Goal: Ask a question: Seek information or help from site administrators or community

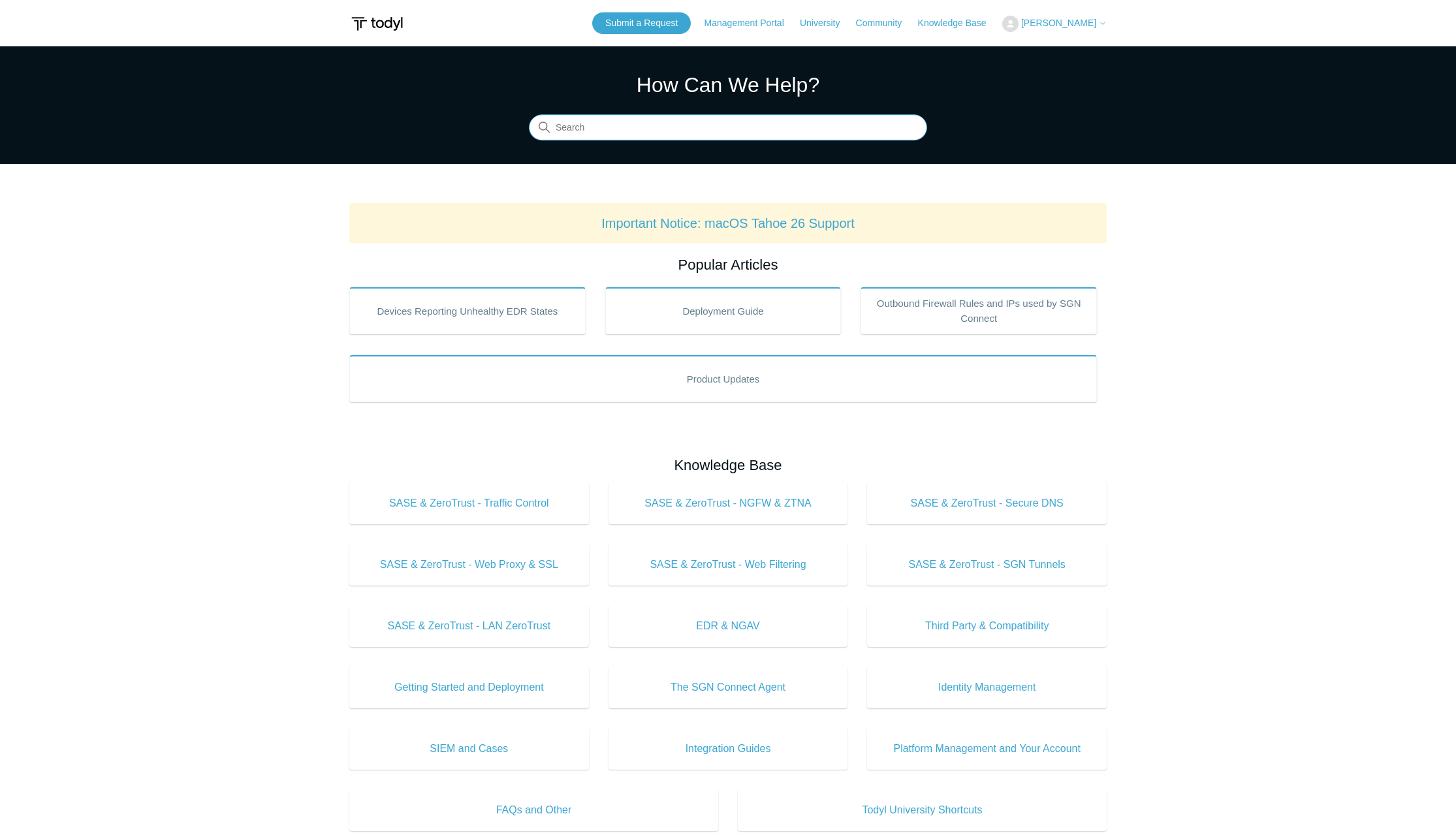
click at [667, 136] on input "Search" at bounding box center [728, 128] width 398 height 26
type input "script registered"
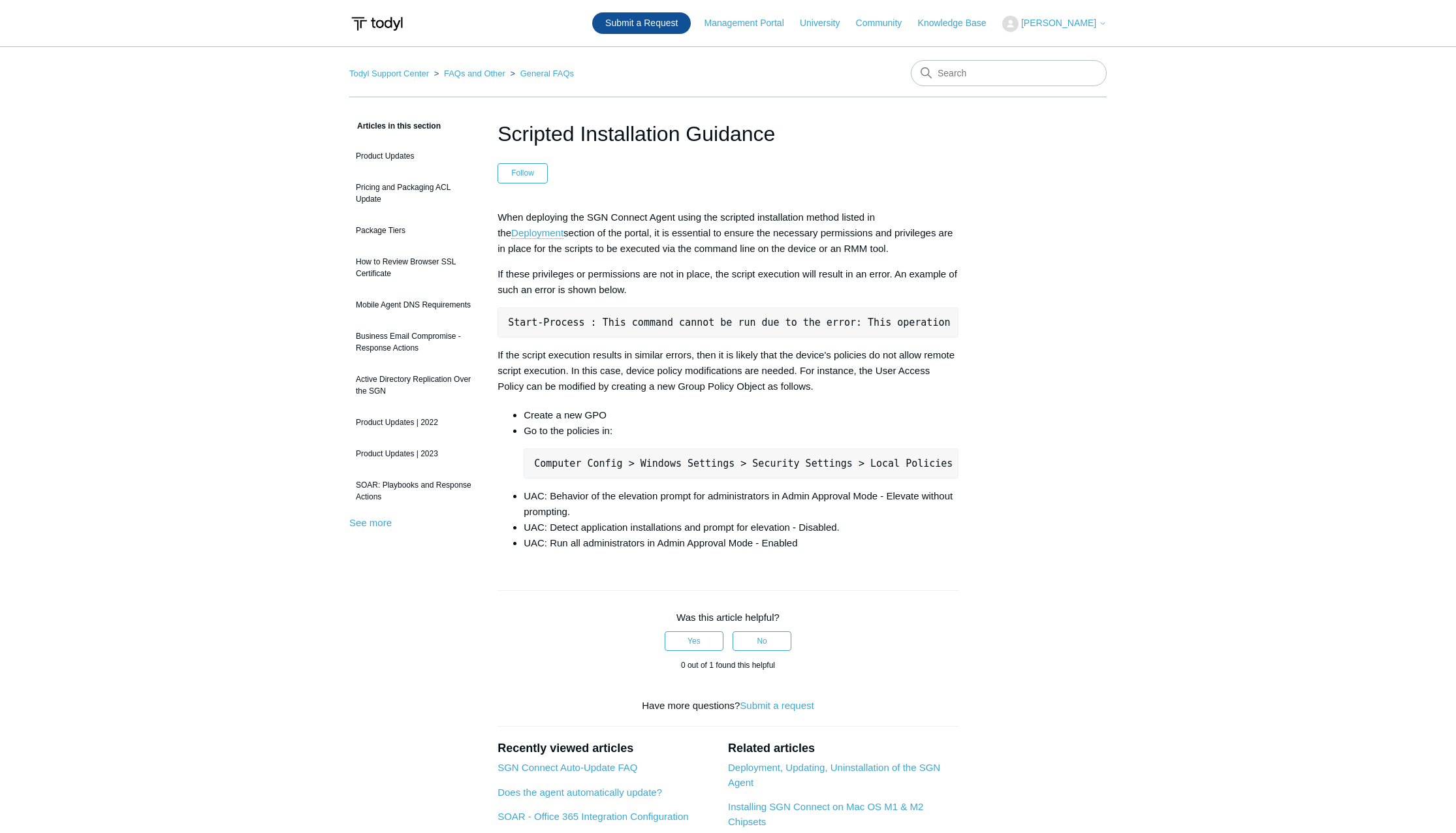
click at [678, 26] on link "Submit a Request" at bounding box center [641, 23] width 99 height 22
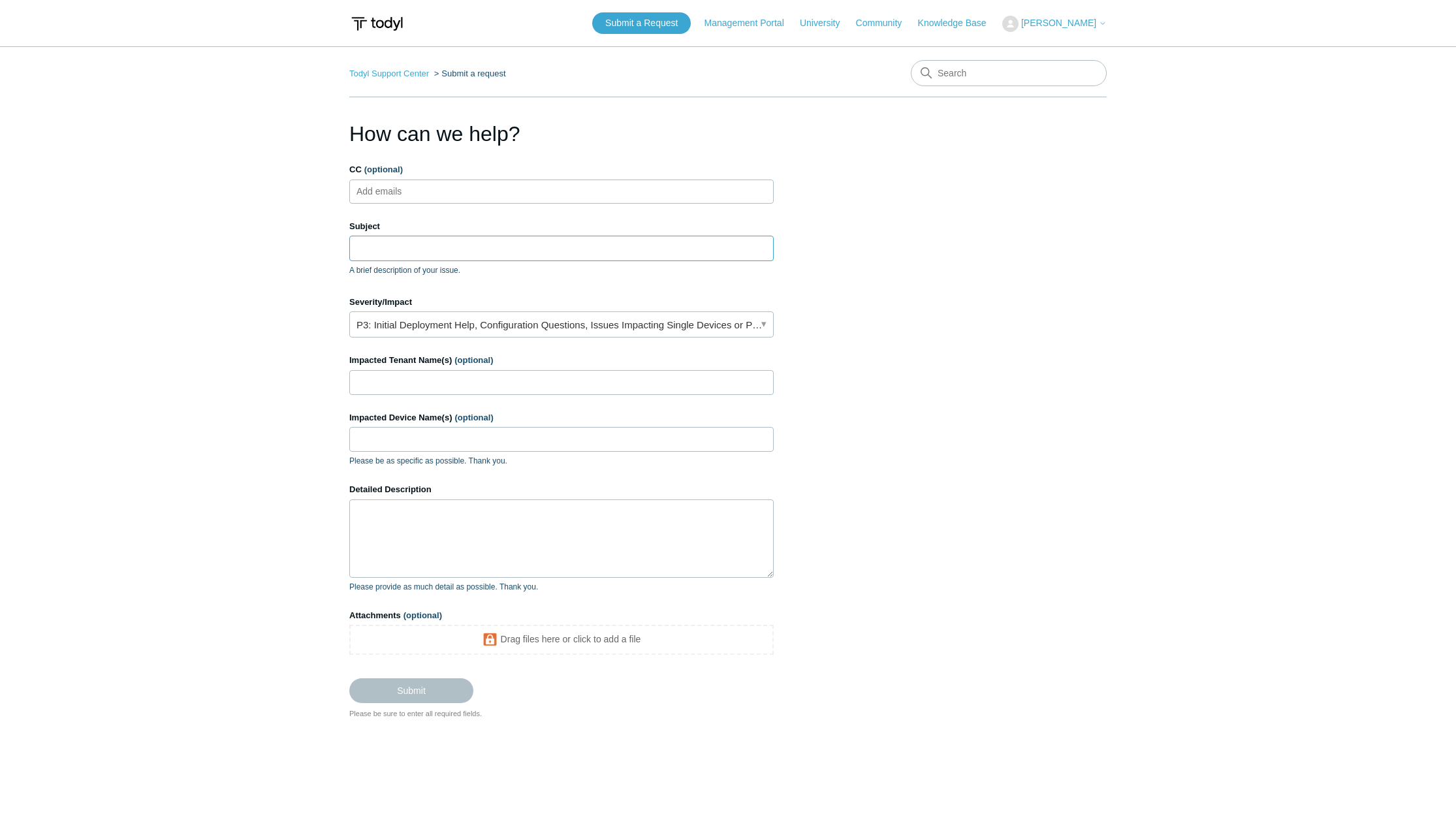
click at [447, 257] on input "Subject" at bounding box center [561, 248] width 425 height 24
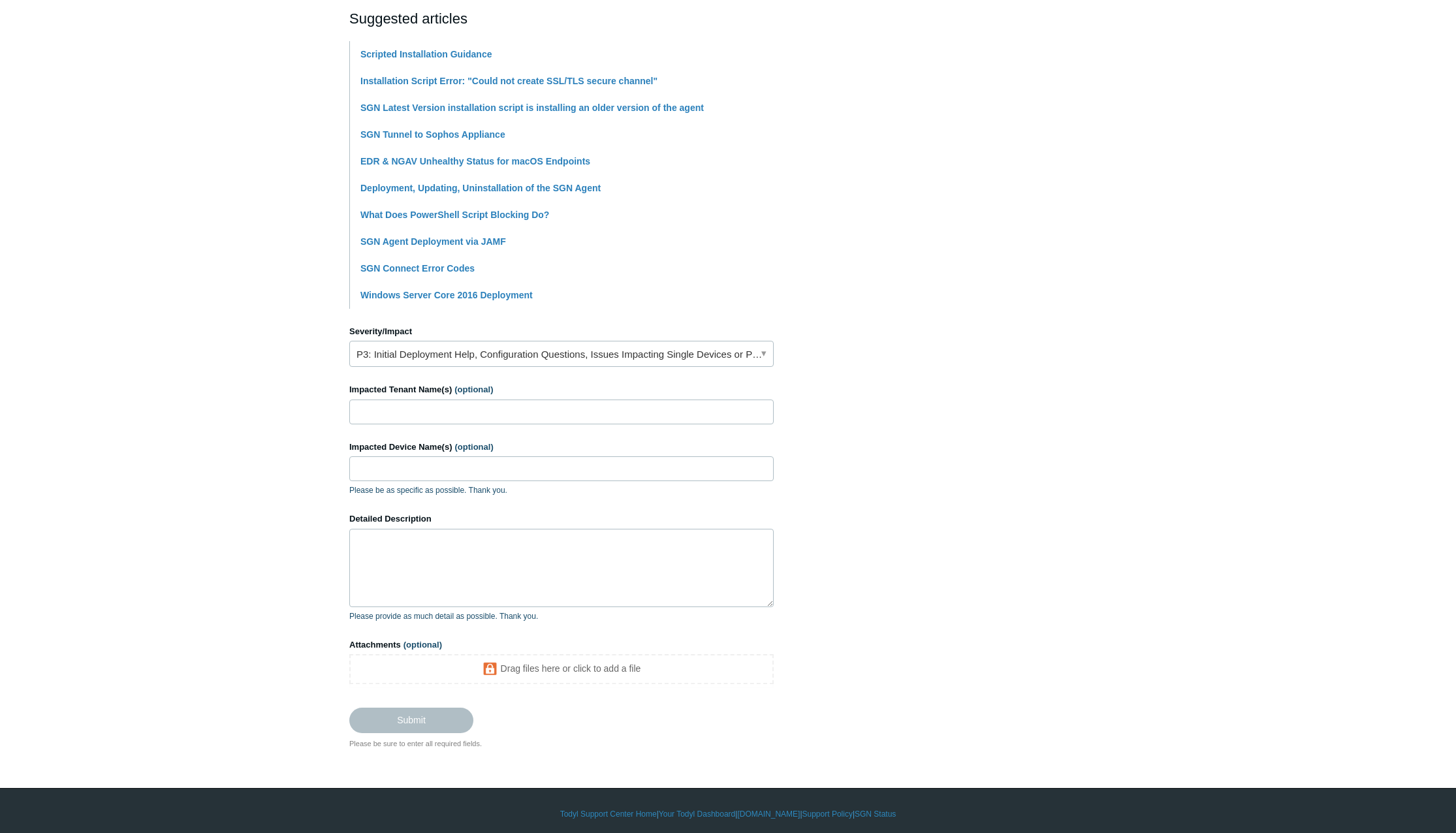
scroll to position [295, 0]
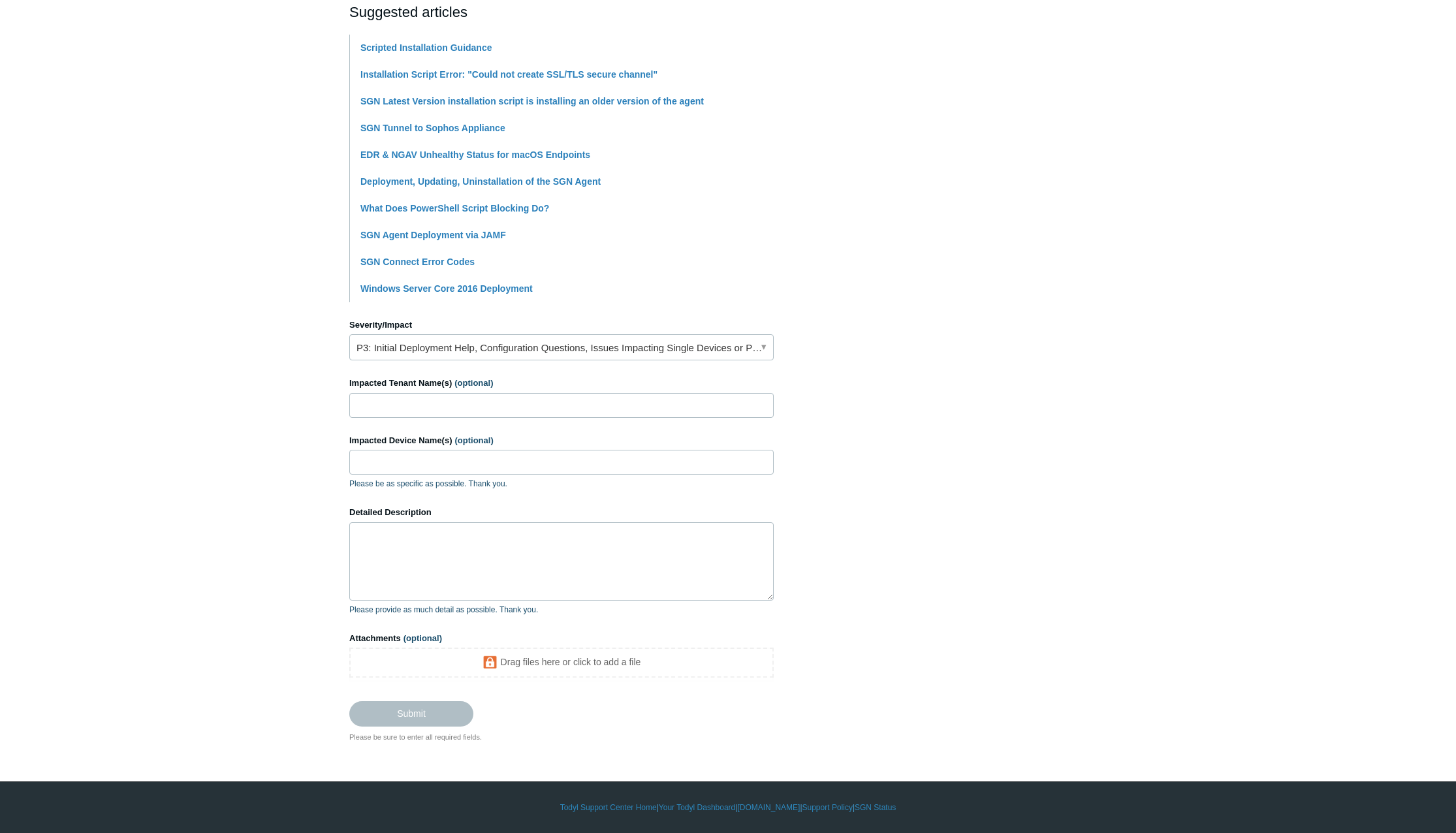
type input "Script to indicate installation status"
click at [764, 353] on link "P3: Initial Deployment Help, Configuration Questions, Issues Impacting Single D…" at bounding box center [561, 347] width 425 height 26
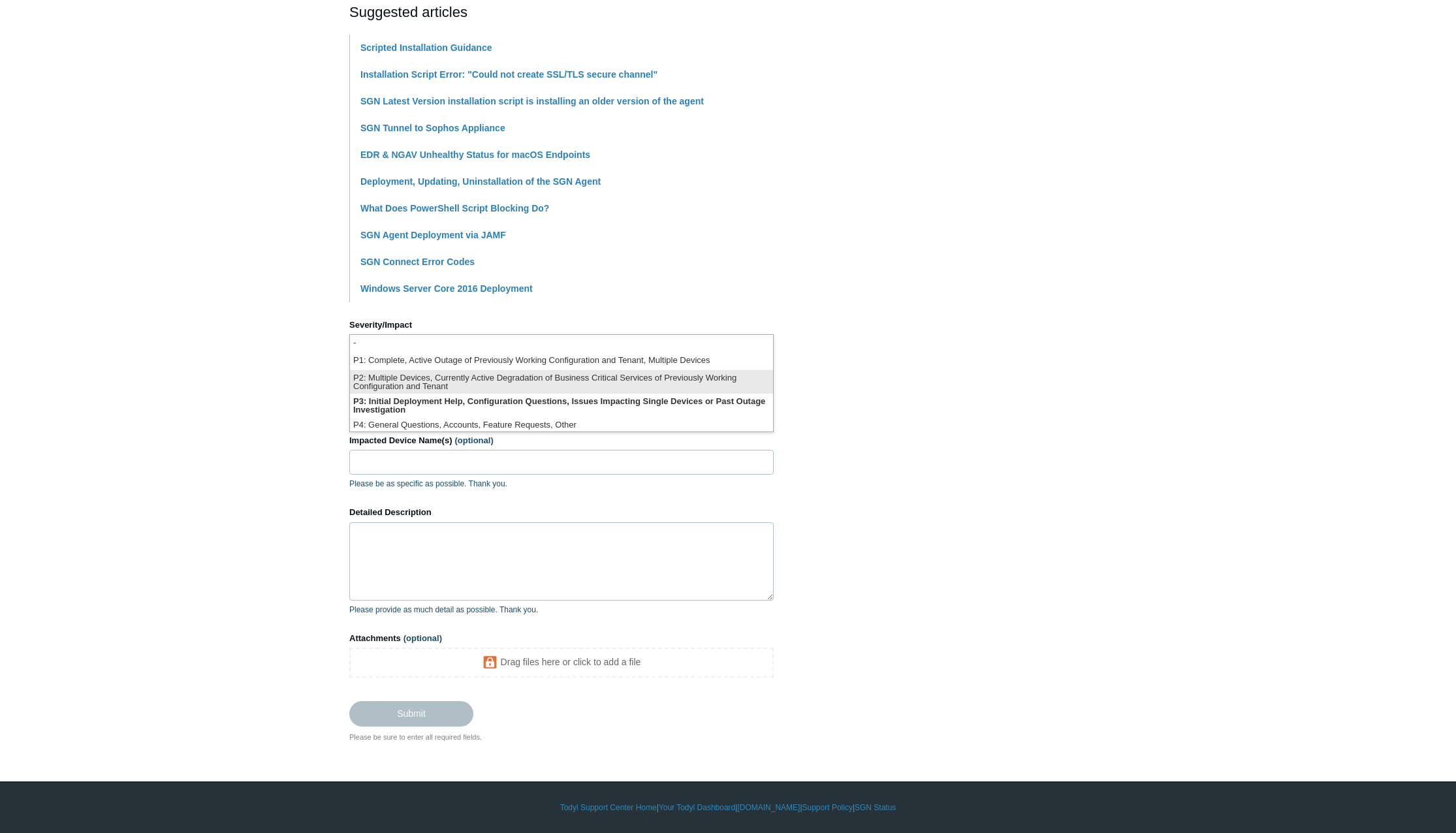
click at [664, 386] on li "P2: Multiple Devices, Currently Active Degradation of Business Critical Service…" at bounding box center [561, 381] width 423 height 24
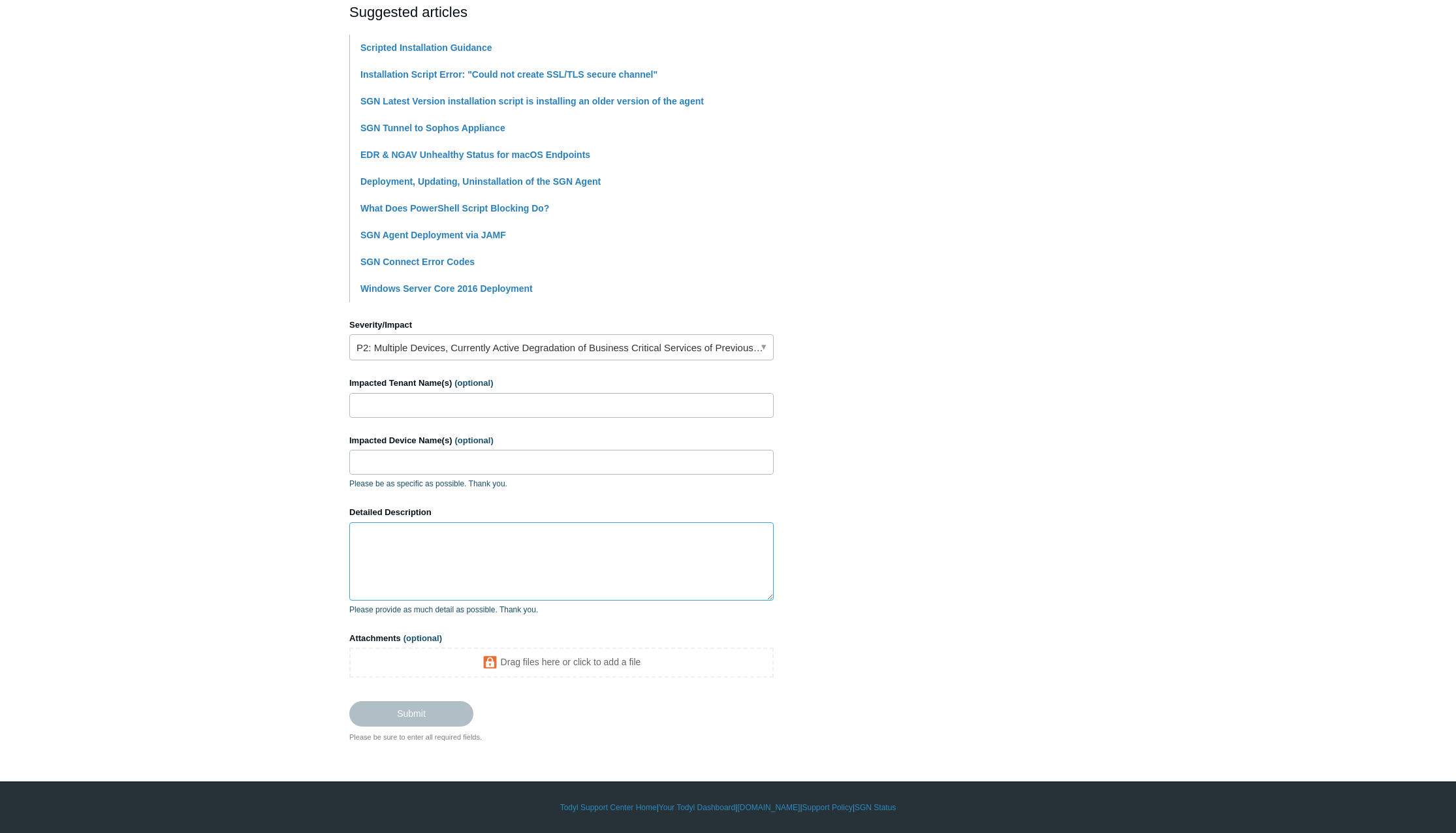
click at [392, 566] on textarea "Detailed Description" at bounding box center [561, 561] width 425 height 78
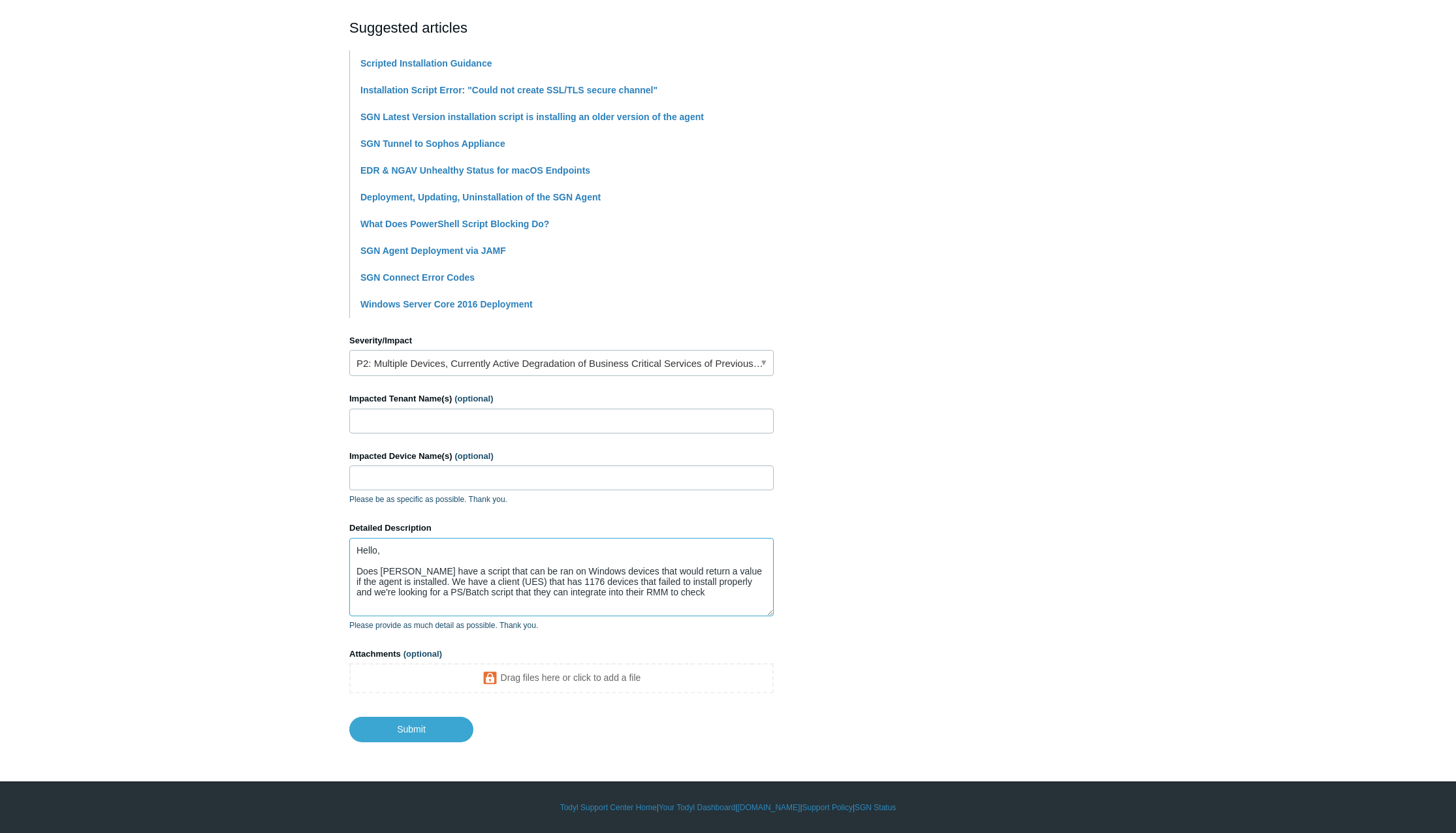
click at [387, 583] on textarea "Hello, Does Todyl have a script that can be ran on Windows devices that would r…" at bounding box center [561, 576] width 425 height 78
click at [450, 583] on textarea "Hello, Does Todyl have a script that can be ran on Windows devices that would r…" at bounding box center [561, 576] width 425 height 78
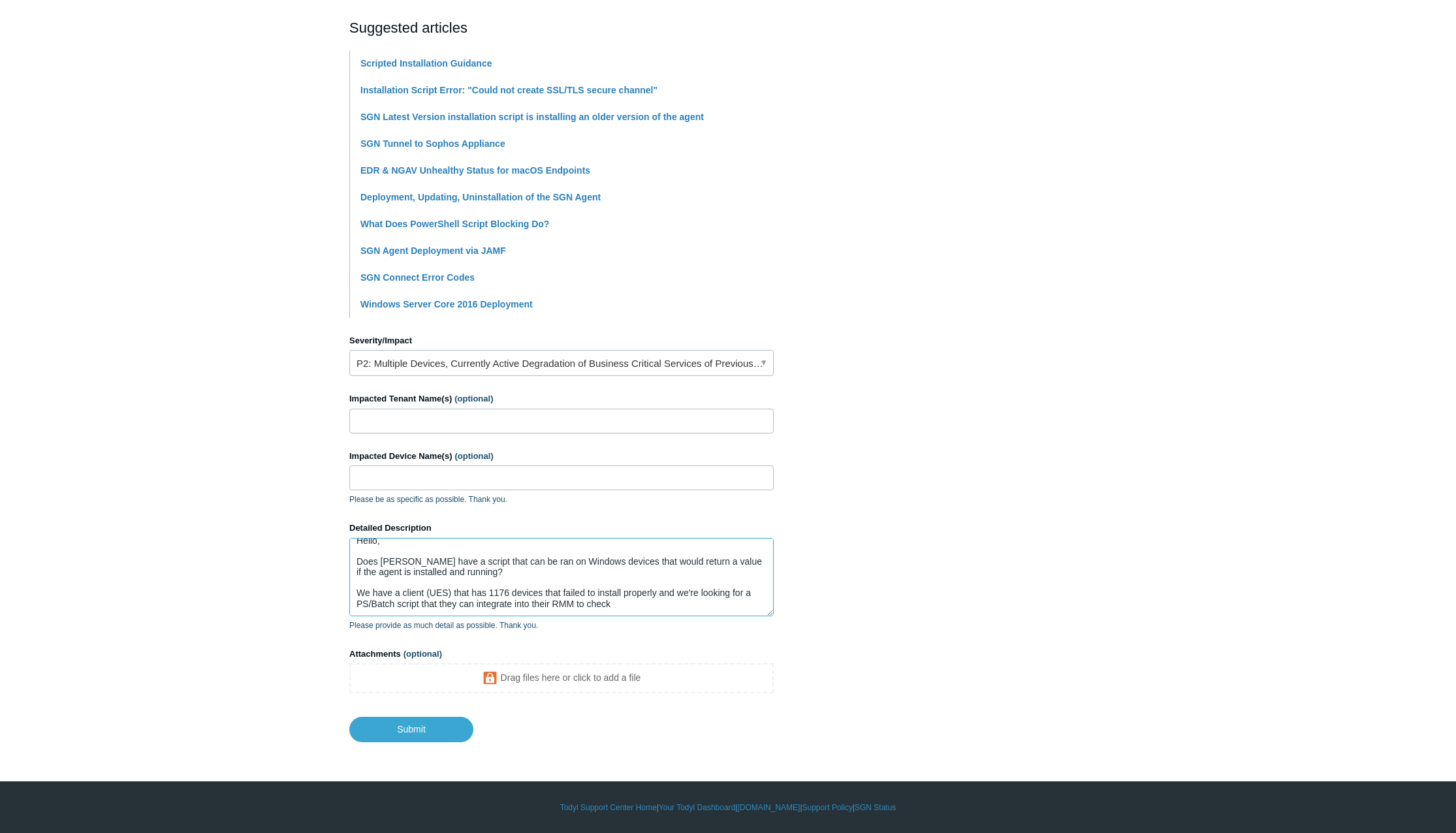
click at [629, 601] on textarea "Hello, Does Todyl have a script that can be ran on Windows devices that would r…" at bounding box center [561, 576] width 425 height 78
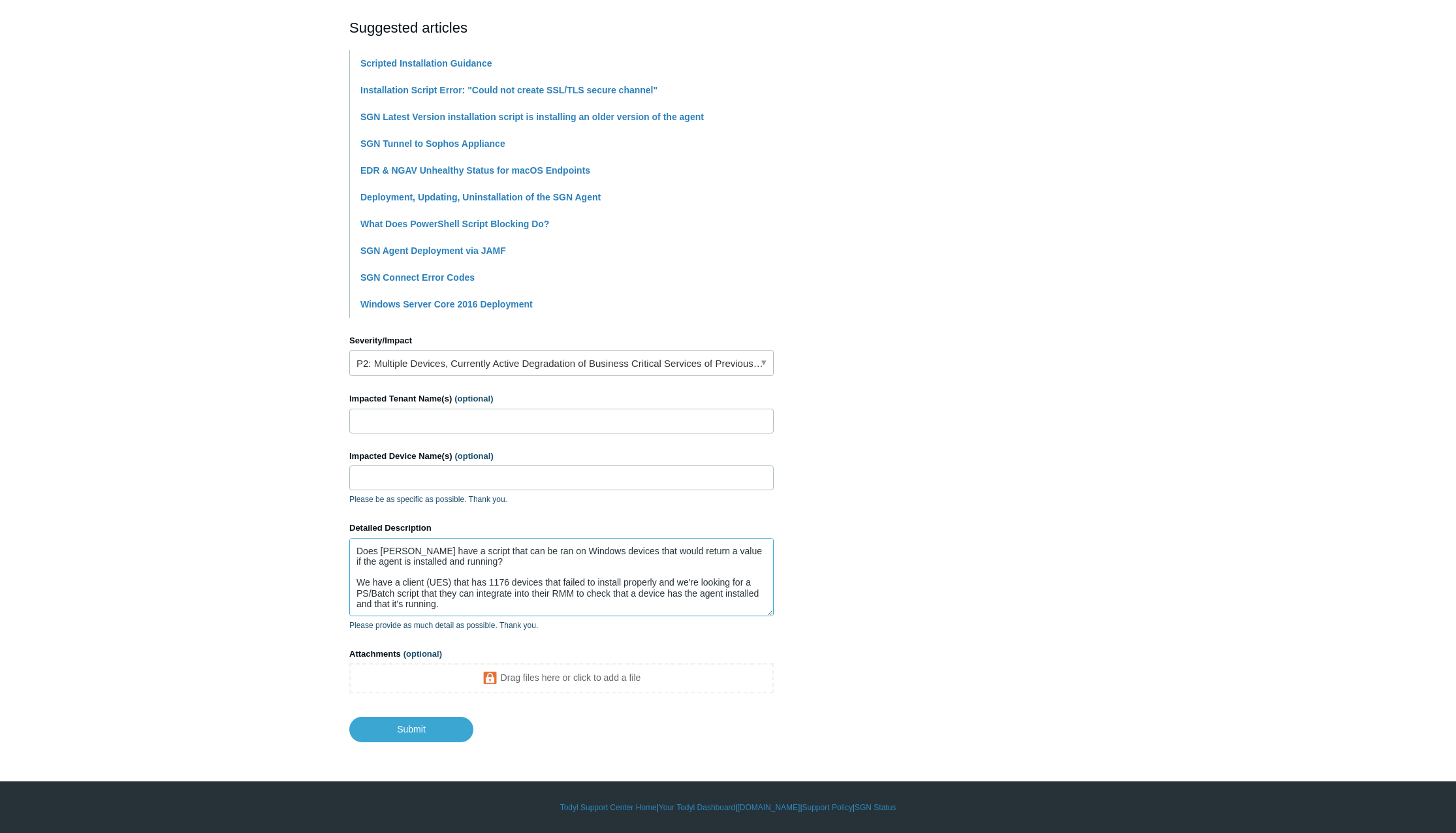
scroll to position [35, 0]
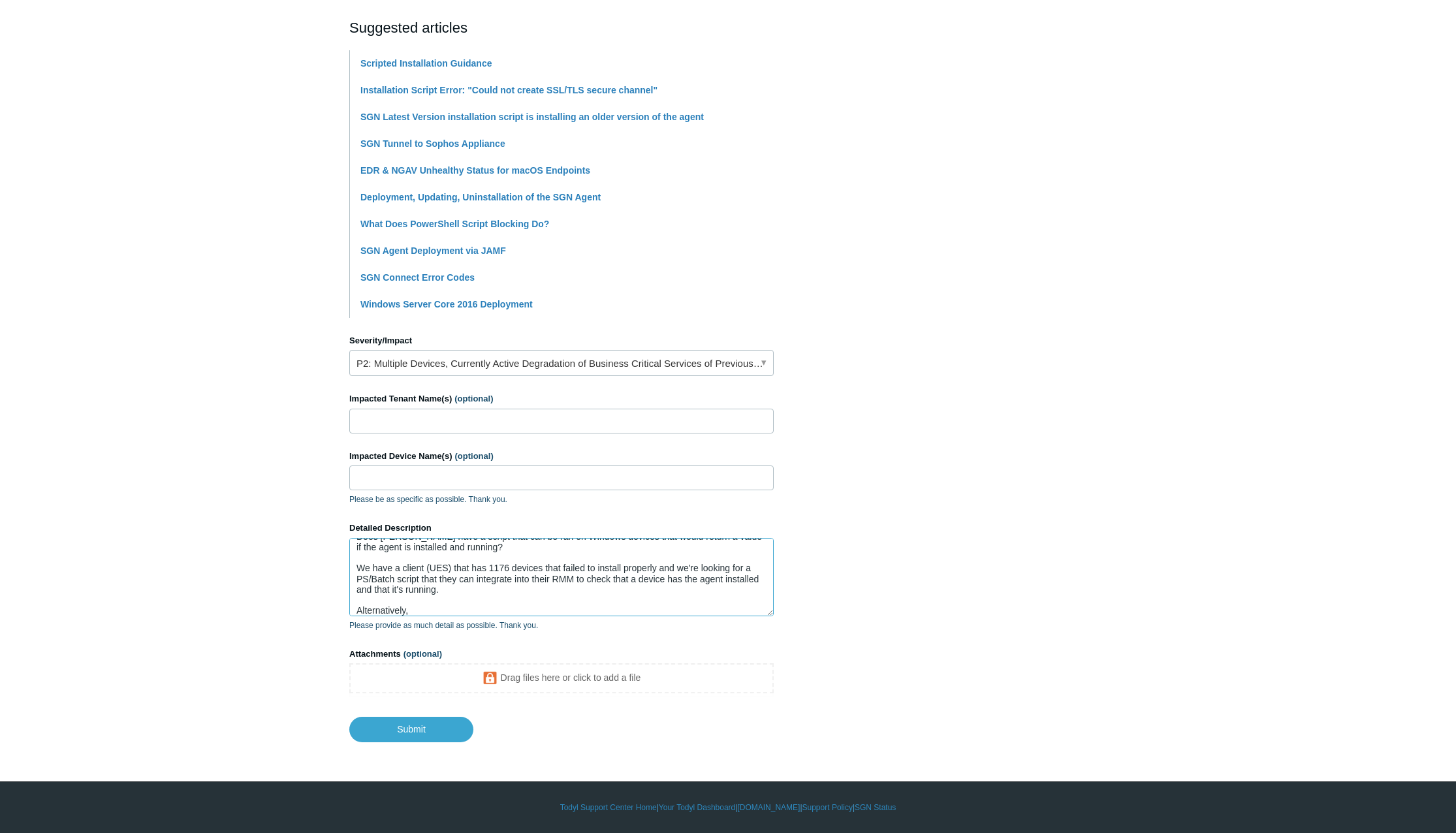
drag, startPoint x: 421, startPoint y: 609, endPoint x: 445, endPoint y: 604, distance: 24.5
click at [421, 609] on textarea "Hello, Does Todyl have a script that can be ran on Windows devices that would r…" at bounding box center [561, 576] width 425 height 78
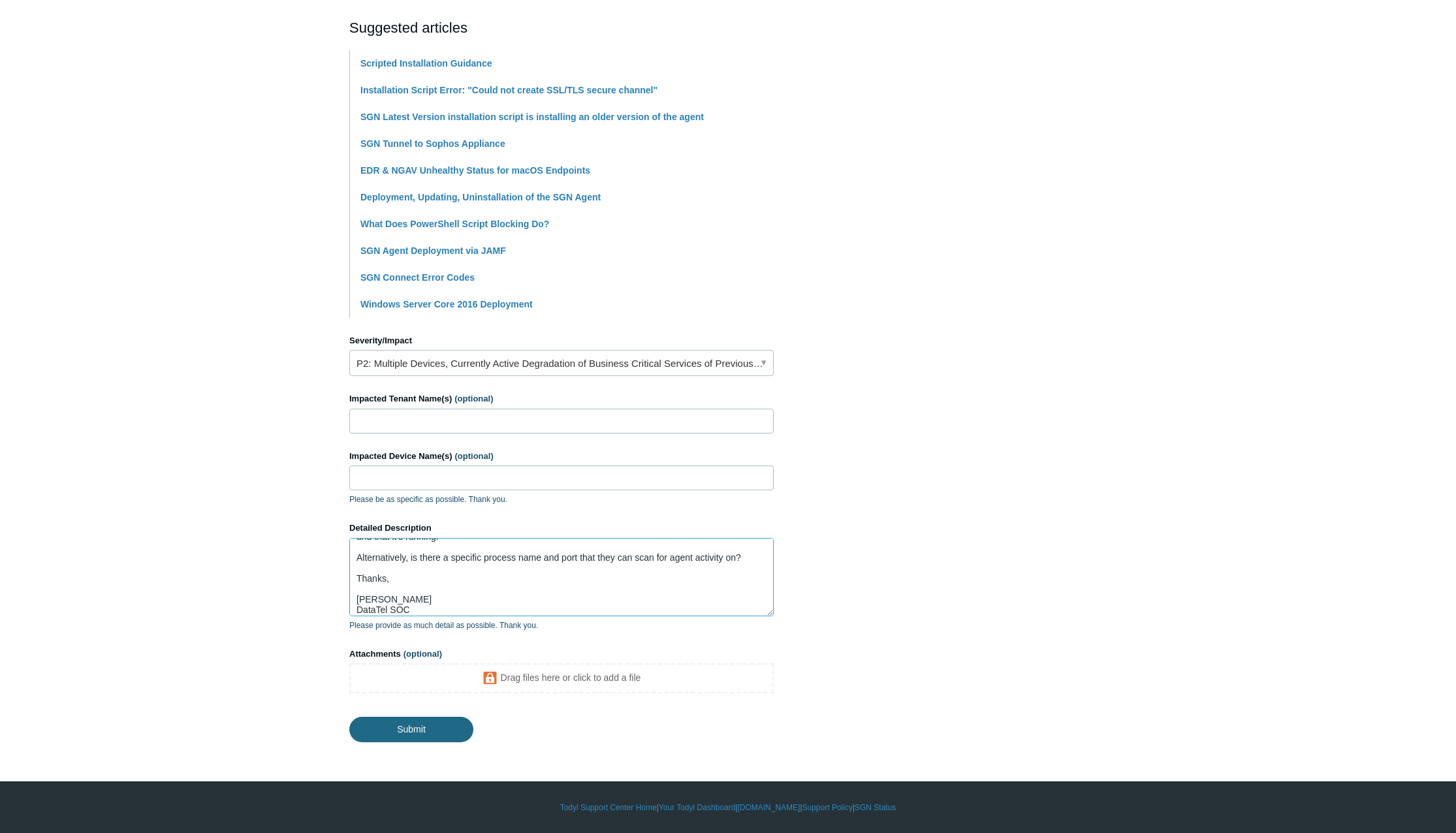
type textarea "Hello, Does Todyl have a script that can be ran on Windows devices that would r…"
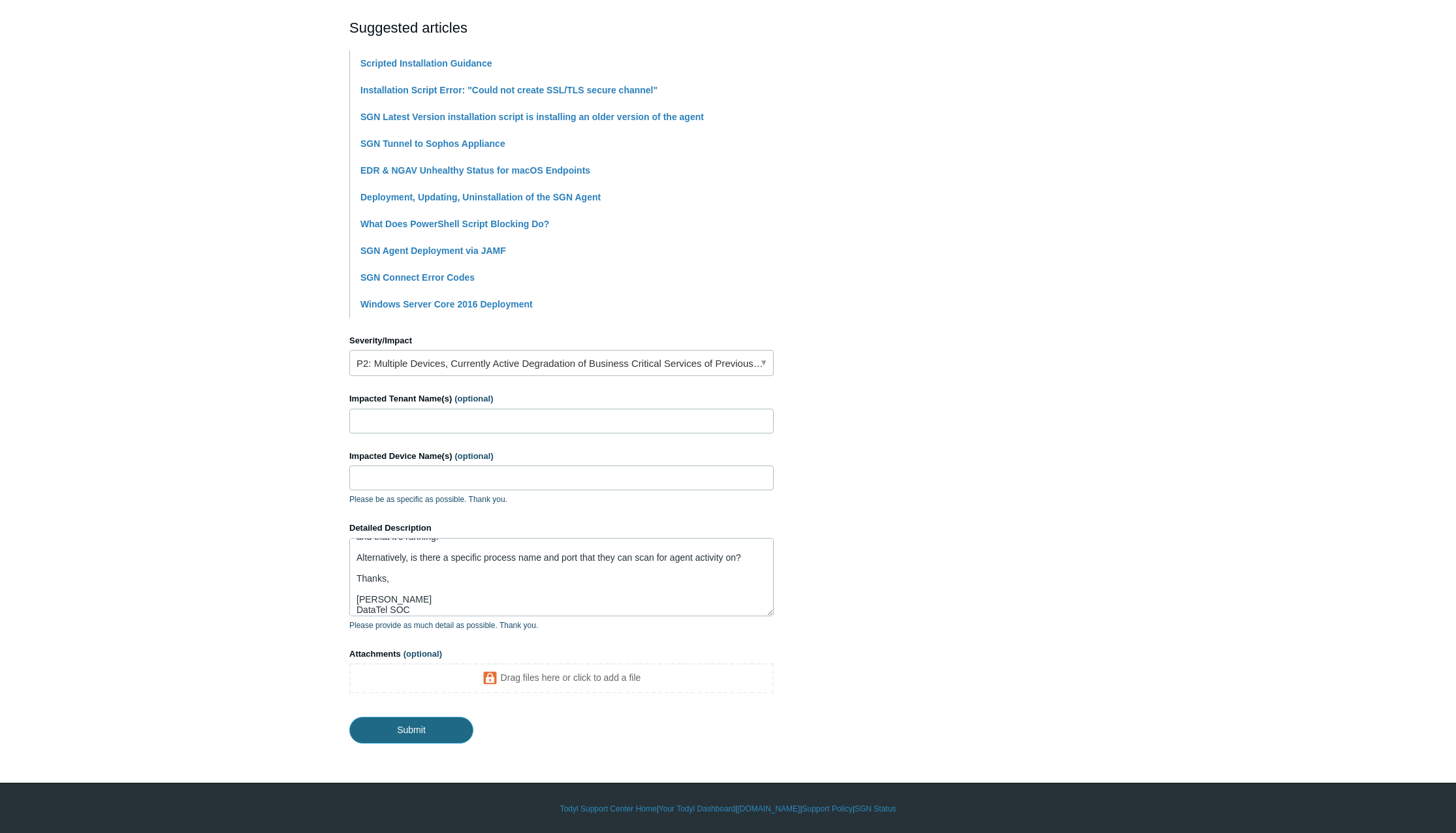
click at [424, 728] on input "Submit" at bounding box center [412, 729] width 124 height 26
